Goal: Register for event/course

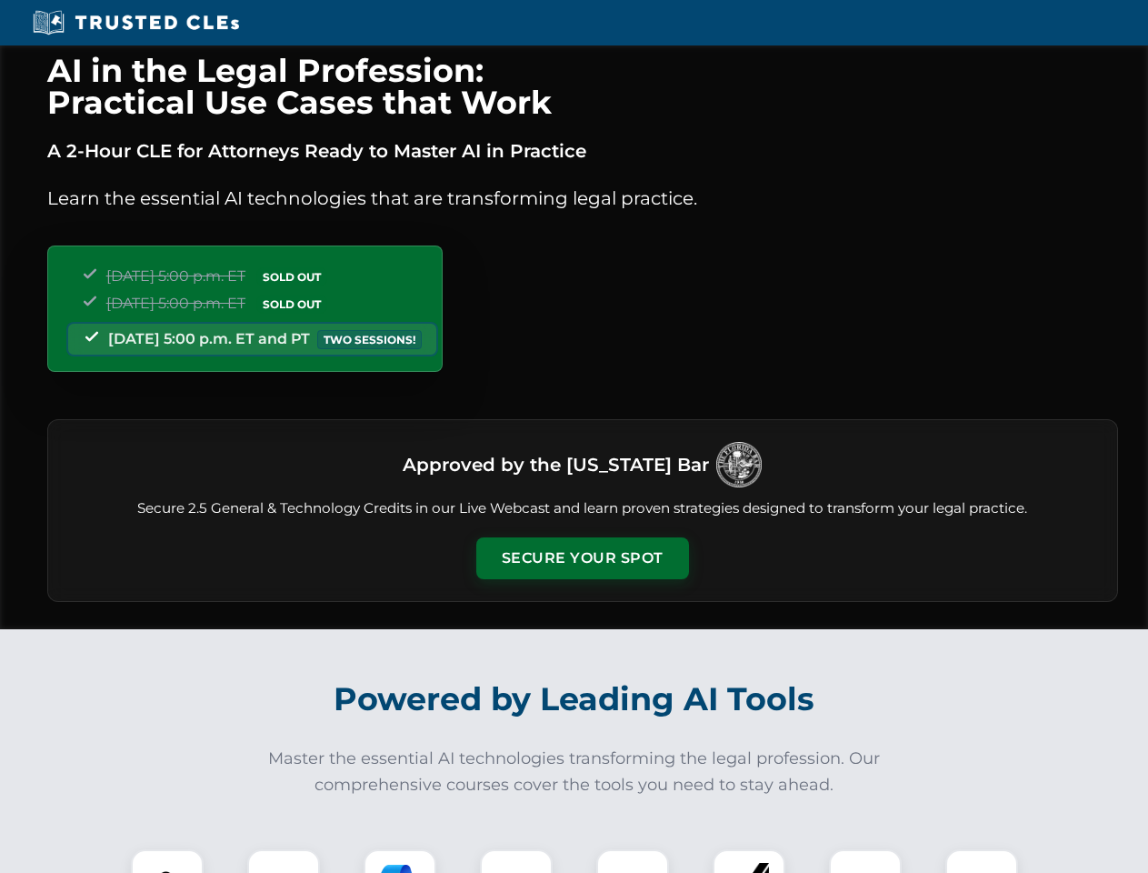
click at [582, 558] on button "Secure Your Spot" at bounding box center [582, 558] width 213 height 42
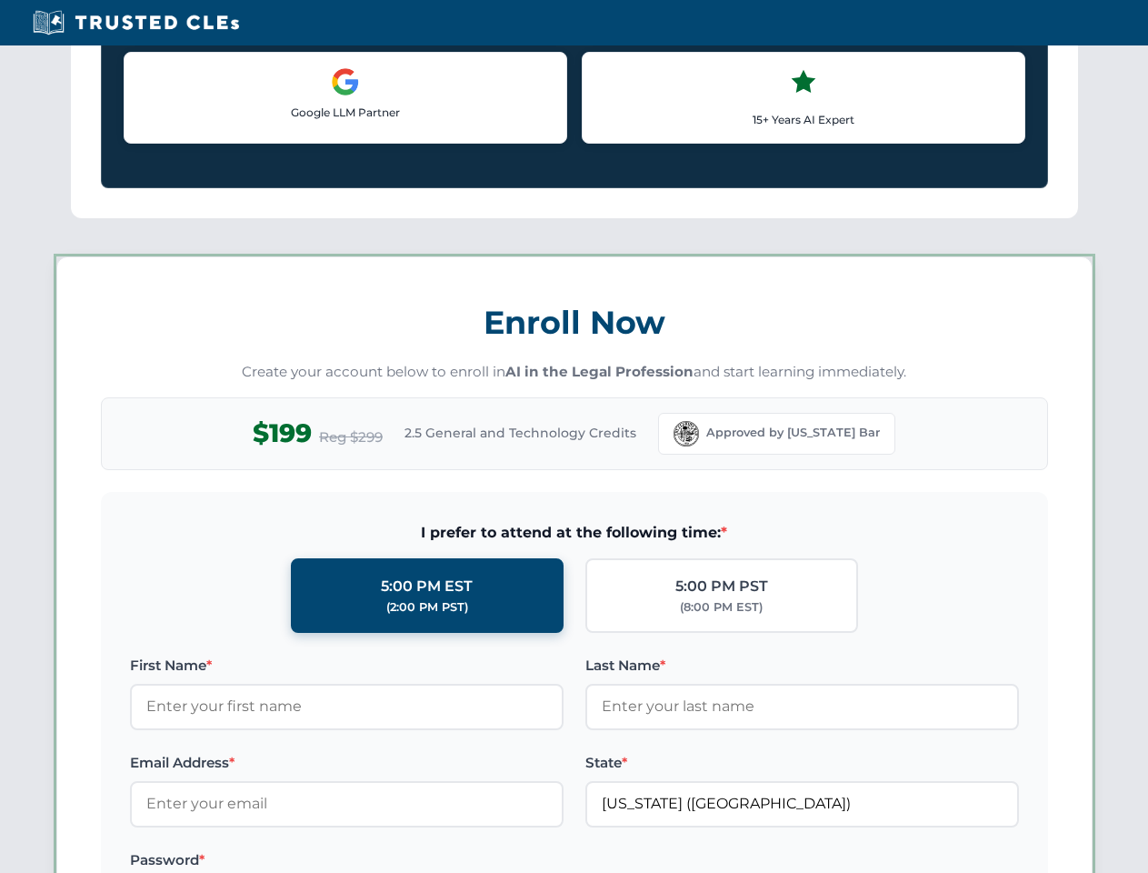
click at [284, 861] on label "Password *" at bounding box center [347, 860] width 434 height 22
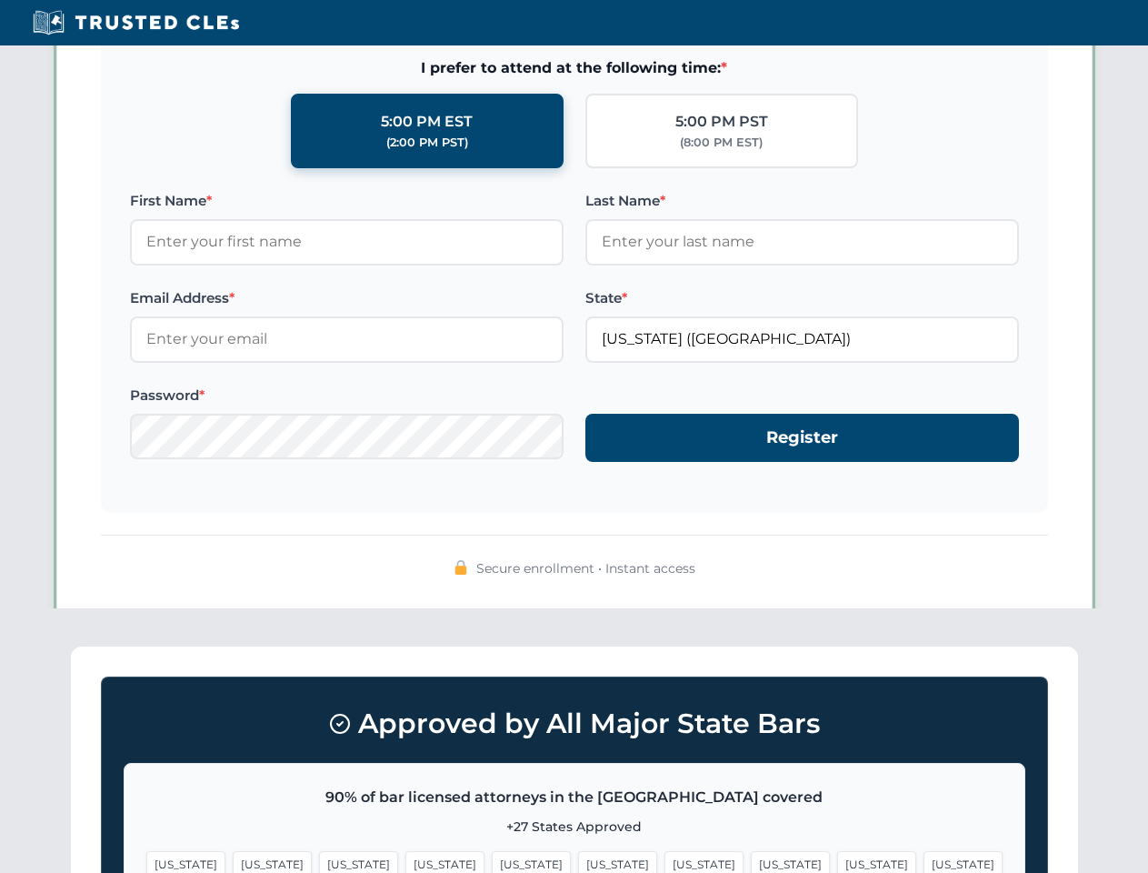
click at [665, 861] on span "[US_STATE]" at bounding box center [704, 864] width 79 height 26
click at [837, 861] on span "[US_STATE]" at bounding box center [876, 864] width 79 height 26
